Goal: Transaction & Acquisition: Subscribe to service/newsletter

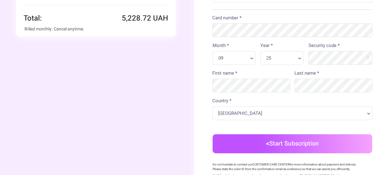
scroll to position [92, 0]
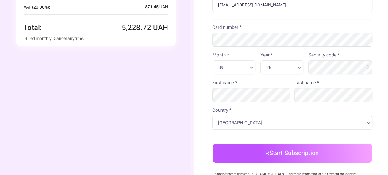
click at [144, 86] on div "Order summary You're buying Quantity 1 x" at bounding box center [96, 73] width 196 height 331
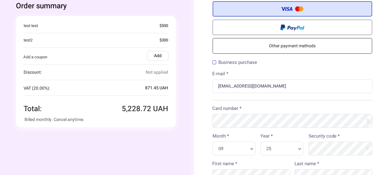
scroll to position [0, 0]
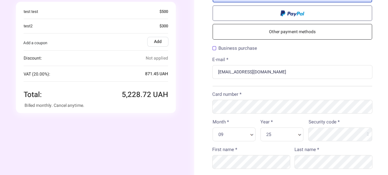
scroll to position [61, 0]
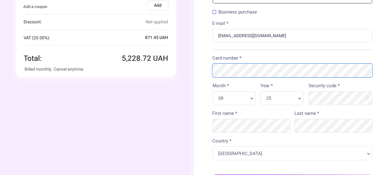
click at [179, 74] on div "Order summary You're buying Quantity 1 x" at bounding box center [194, 107] width 392 height 337
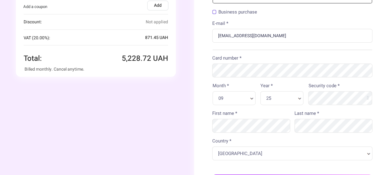
click at [159, 90] on div "Order summary You're buying Quantity 1 x" at bounding box center [96, 104] width 196 height 331
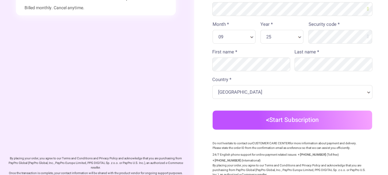
click at [265, 124] on button "Start Subscription" at bounding box center [292, 119] width 160 height 19
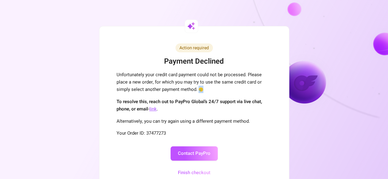
drag, startPoint x: 203, startPoint y: 89, endPoint x: 199, endPoint y: 89, distance: 4.6
click at [199, 89] on span "🥲" at bounding box center [200, 90] width 5 height 6
copy span "🥲"
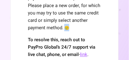
scroll to position [80, 0]
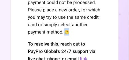
click at [74, 33] on div "Unfortunately your credit card payment could not be processed. Please place a n…" at bounding box center [64, 13] width 73 height 44
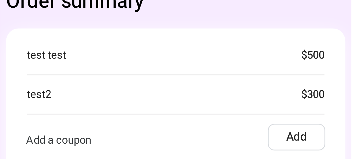
scroll to position [20, 0]
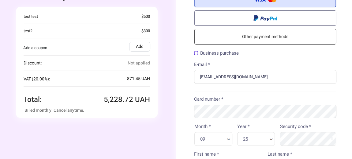
click at [129, 58] on div "Order summary You're buying Quantity 1 x Test product 4,357 .27" at bounding box center [87, 55] width 179 height 150
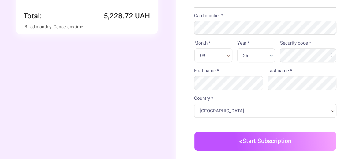
scroll to position [104, 0]
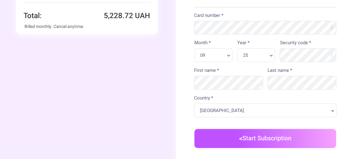
click at [129, 58] on button "Start Subscription" at bounding box center [266, 138] width 142 height 19
